Goal: Task Accomplishment & Management: Manage account settings

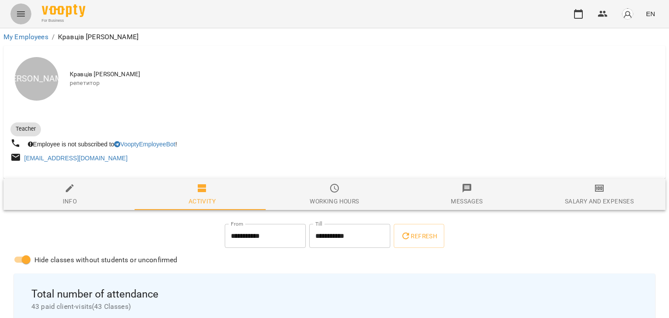
click at [21, 13] on icon "Menu" at bounding box center [21, 14] width 10 height 10
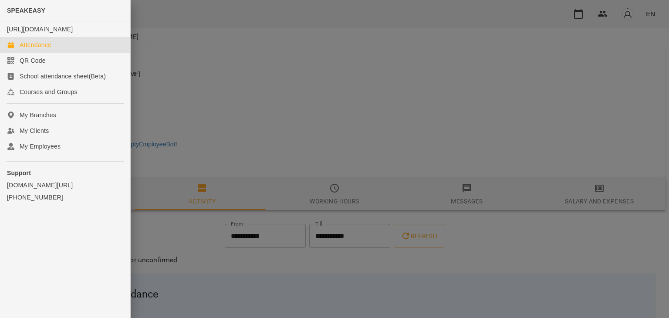
click at [34, 49] on div "Attendance" at bounding box center [36, 45] width 32 height 9
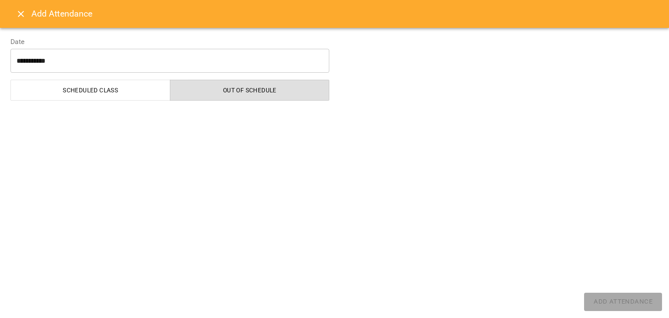
select select "**********"
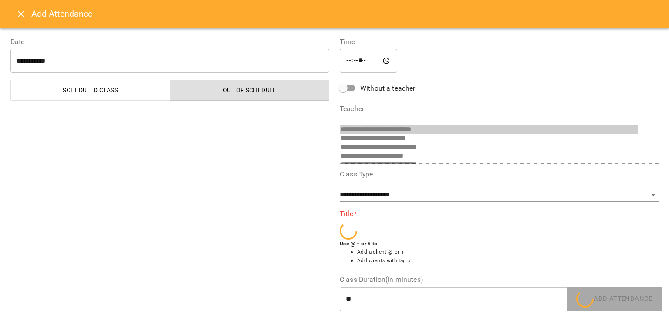
scroll to position [120, 0]
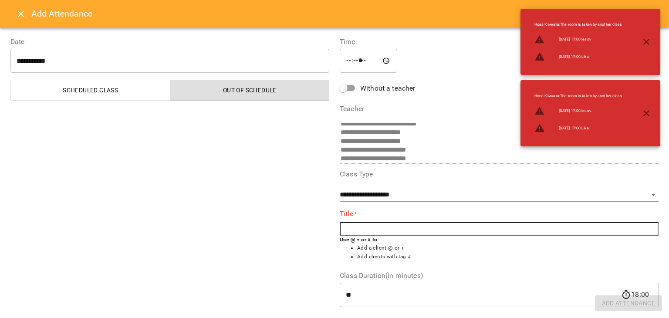
click at [368, 229] on input "text" at bounding box center [499, 229] width 319 height 14
type input "*"
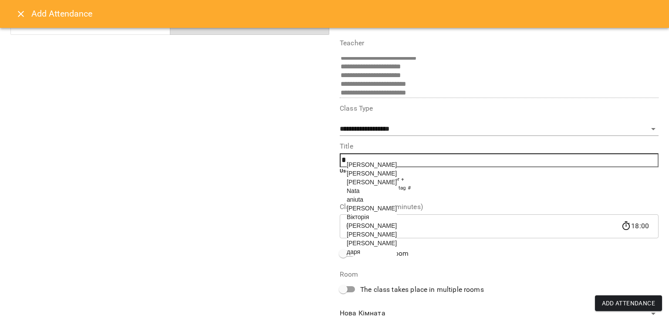
scroll to position [81, 0]
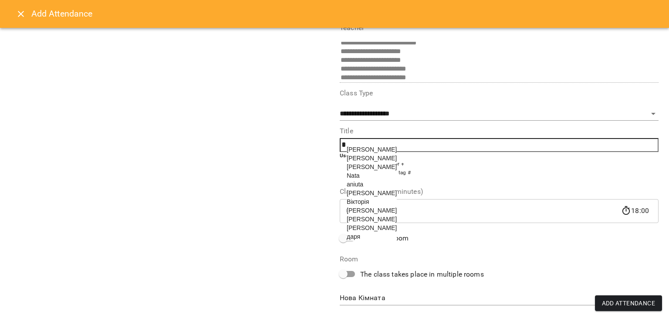
click at [364, 214] on span "[PERSON_NAME]" at bounding box center [372, 210] width 50 height 7
type input "******"
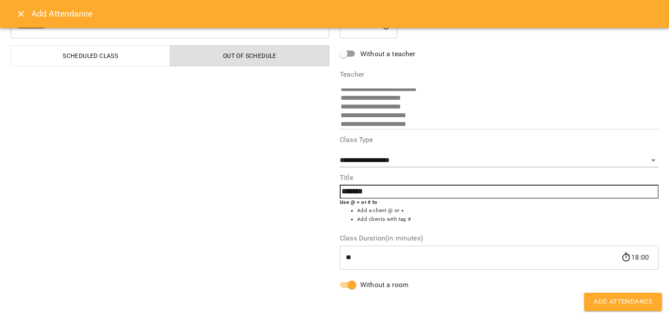
scroll to position [34, 0]
click at [613, 302] on span "Add Attendance" at bounding box center [623, 301] width 59 height 11
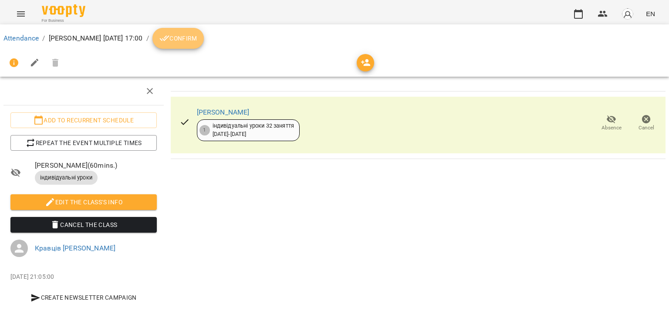
click at [193, 41] on span "Confirm" at bounding box center [177, 38] width 37 height 10
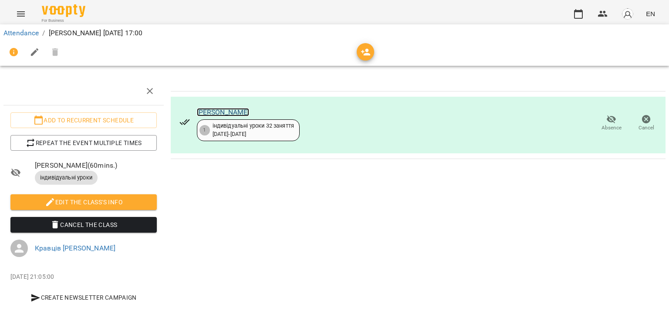
click at [209, 112] on link "[PERSON_NAME]" at bounding box center [223, 112] width 53 height 8
click at [29, 37] on link "Attendance" at bounding box center [20, 33] width 35 height 8
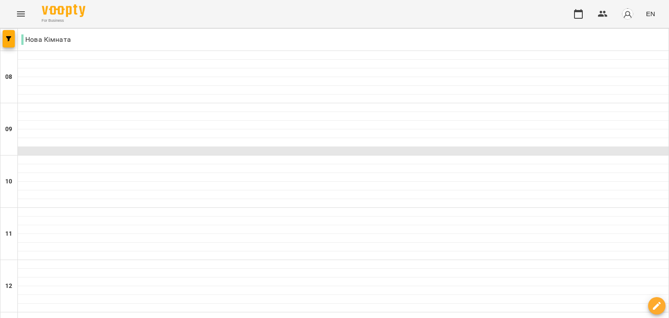
scroll to position [518, 0]
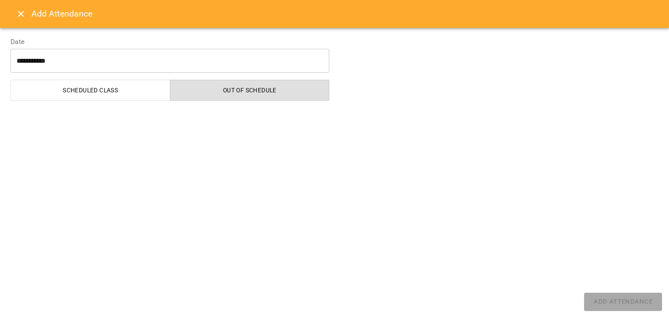
select select "**********"
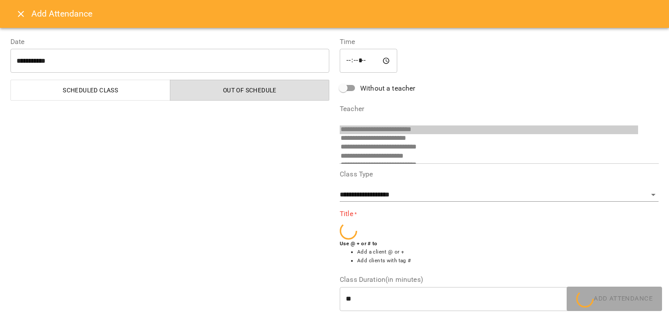
scroll to position [120, 0]
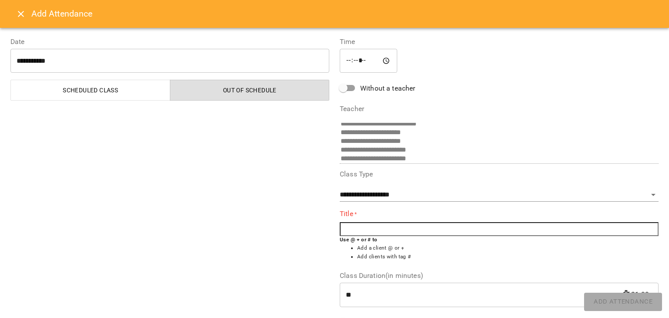
click at [349, 226] on input "text" at bounding box center [499, 229] width 319 height 14
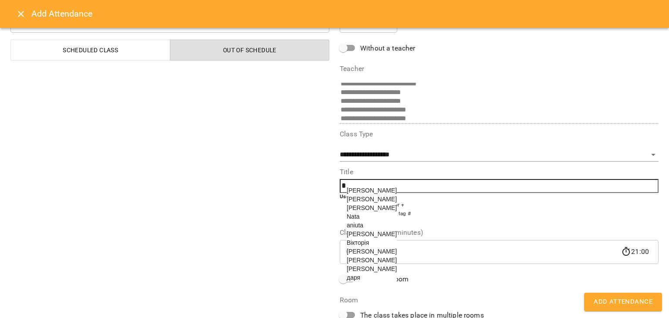
scroll to position [45, 0]
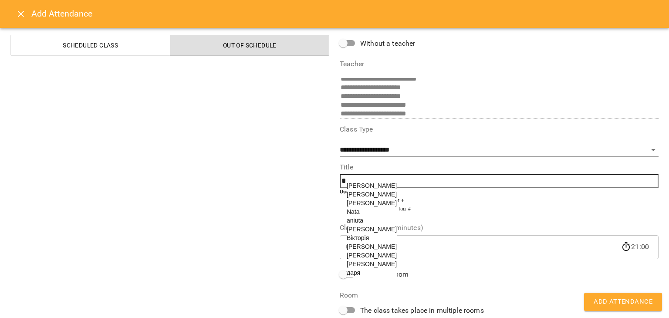
click at [373, 203] on span "[PERSON_NAME]" at bounding box center [372, 203] width 50 height 7
type input "**********"
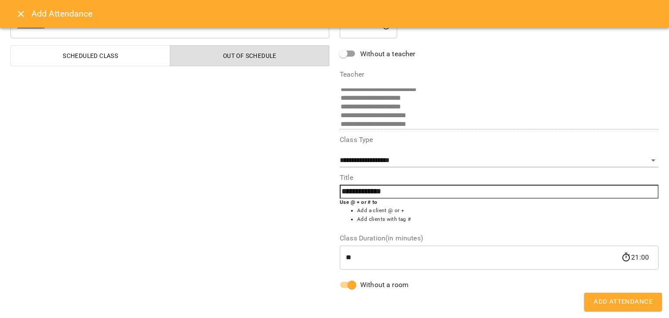
scroll to position [34, 0]
click at [631, 307] on span "Add Attendance" at bounding box center [623, 301] width 59 height 11
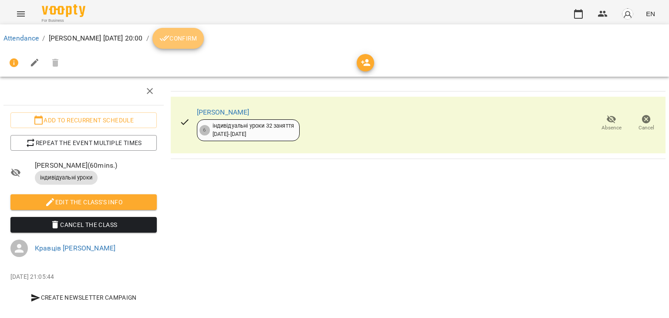
click at [187, 46] on button "Confirm" at bounding box center [177, 38] width 51 height 21
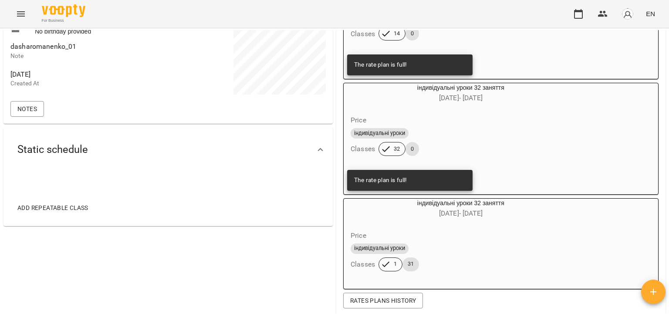
scroll to position [167, 0]
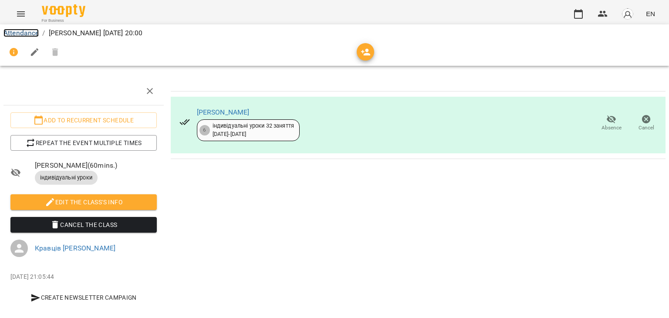
click at [21, 32] on link "Attendance" at bounding box center [20, 33] width 35 height 8
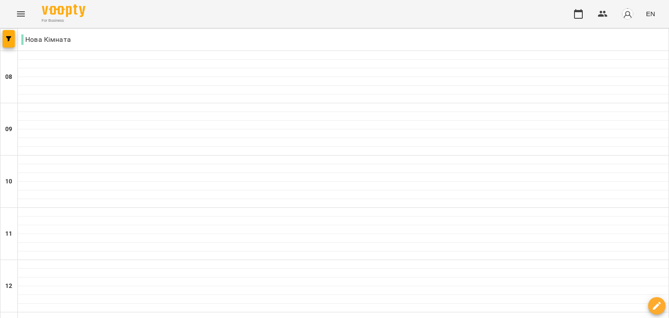
click at [28, 0] on div "For Business EN" at bounding box center [334, 14] width 669 height 28
click at [22, 14] on icon "Menu" at bounding box center [21, 13] width 8 height 5
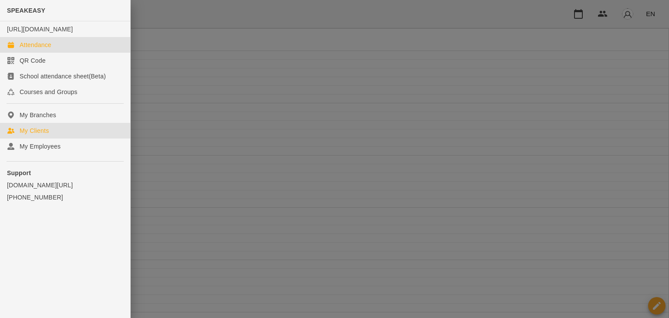
click at [57, 135] on link "My Clients" at bounding box center [65, 131] width 130 height 16
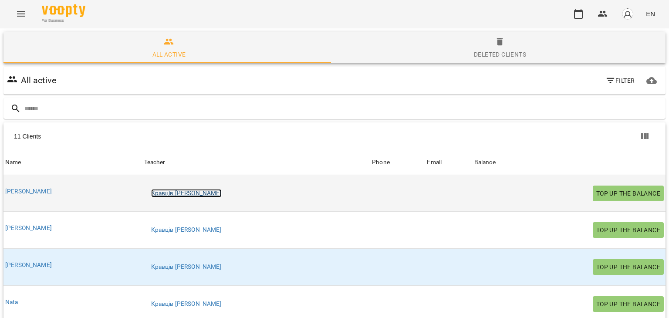
click at [176, 192] on link "Кравців [PERSON_NAME]" at bounding box center [186, 193] width 71 height 9
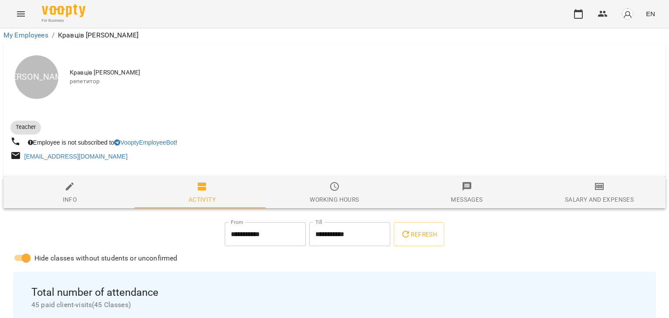
scroll to position [256, 0]
